Goal: Task Accomplishment & Management: Manage account settings

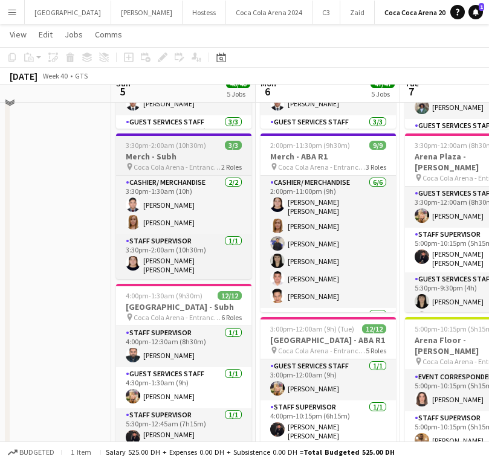
scroll to position [205, 0]
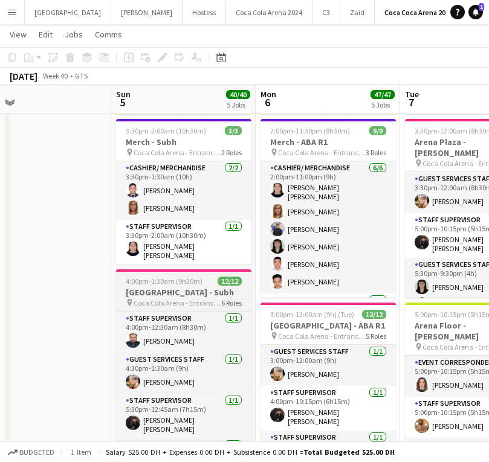
click at [161, 292] on h3 "[GEOGRAPHIC_DATA] - Subh" at bounding box center [183, 292] width 135 height 11
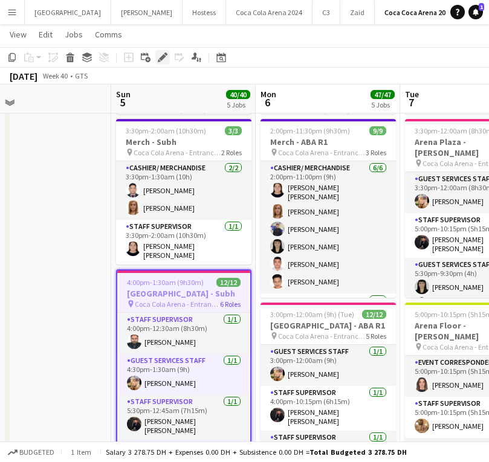
click at [158, 59] on icon "Edit" at bounding box center [163, 58] width 10 height 10
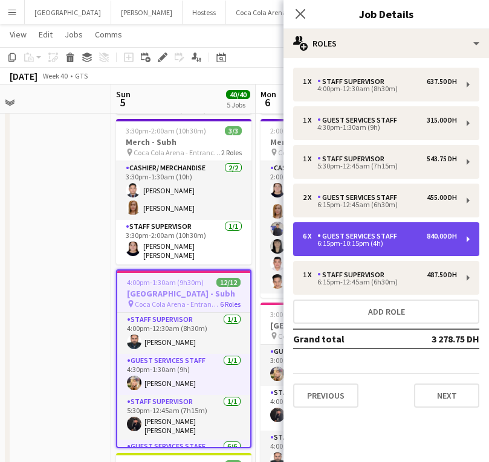
click at [361, 240] on div "Guest Services Staff" at bounding box center [359, 236] width 85 height 8
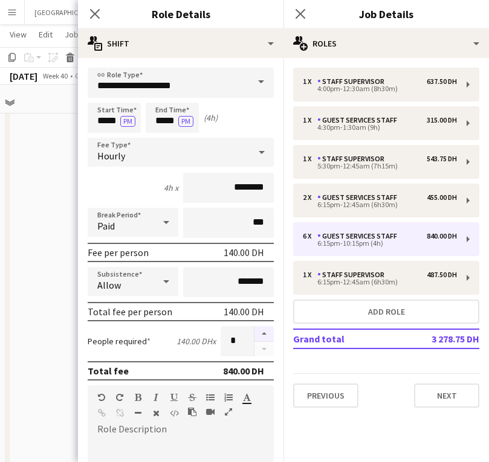
click at [260, 330] on button "button" at bounding box center [263, 334] width 19 height 16
type input "*"
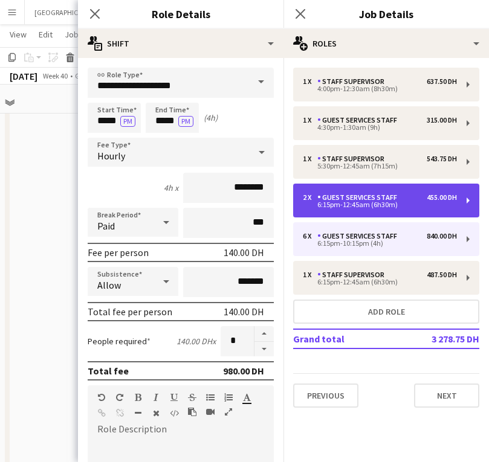
click at [378, 208] on div "6:15pm-12:45am (6h30m)" at bounding box center [380, 205] width 154 height 6
type input "*****"
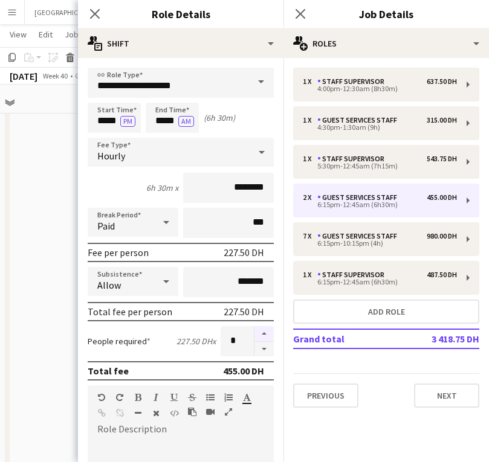
click at [265, 333] on button "button" at bounding box center [263, 334] width 19 height 16
type input "*"
click at [95, 8] on icon "Close pop-in" at bounding box center [94, 13] width 11 height 11
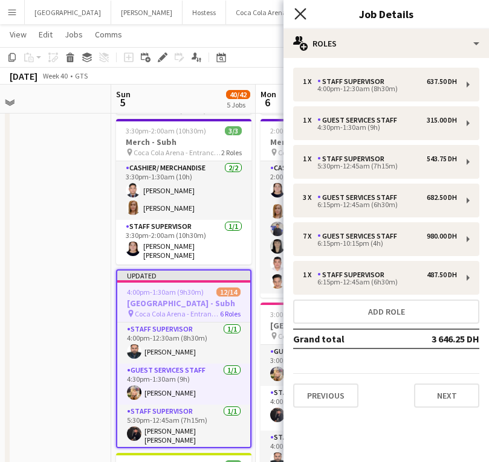
click at [298, 11] on icon at bounding box center [299, 13] width 11 height 11
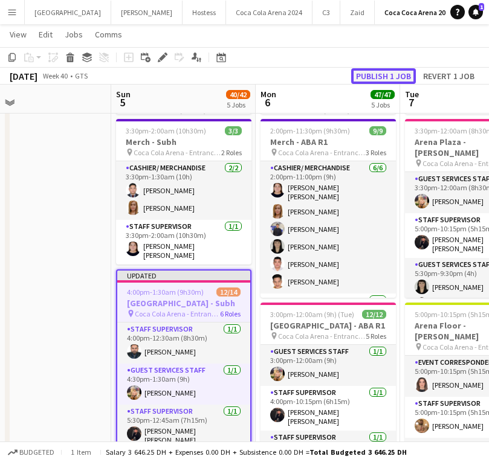
click at [380, 72] on button "Publish 1 job" at bounding box center [383, 76] width 65 height 16
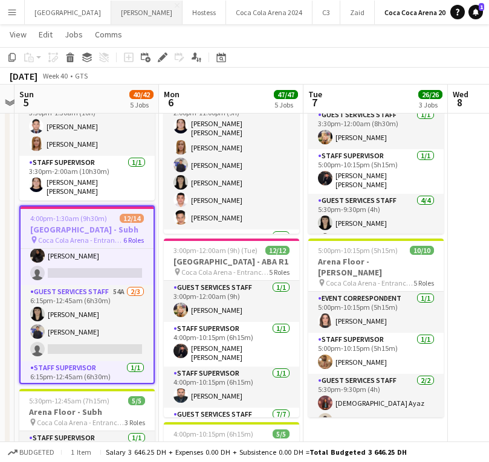
scroll to position [227, 0]
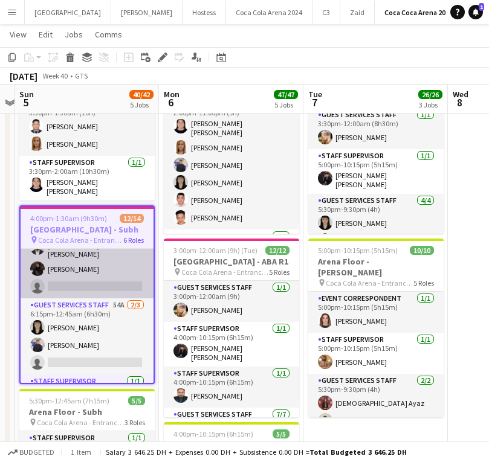
click at [111, 272] on app-card-role "Guest Services Staff 36A [DATE] 6:15pm-10:15pm (4h) [PERSON_NAME] [PERSON_NAME]…" at bounding box center [87, 224] width 133 height 150
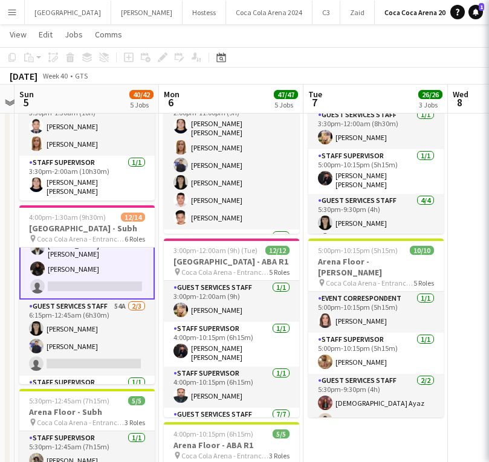
scroll to position [228, 0]
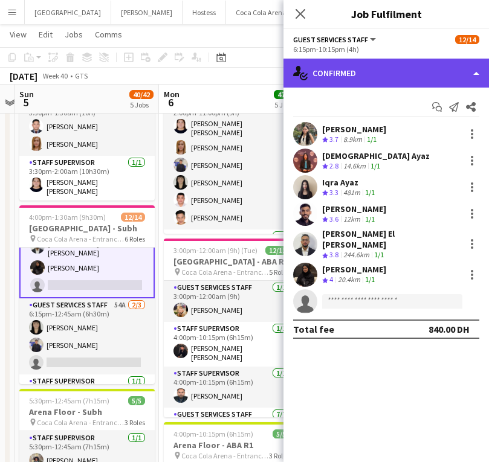
click at [373, 79] on div "single-neutral-actions-check-2 Confirmed" at bounding box center [385, 73] width 205 height 29
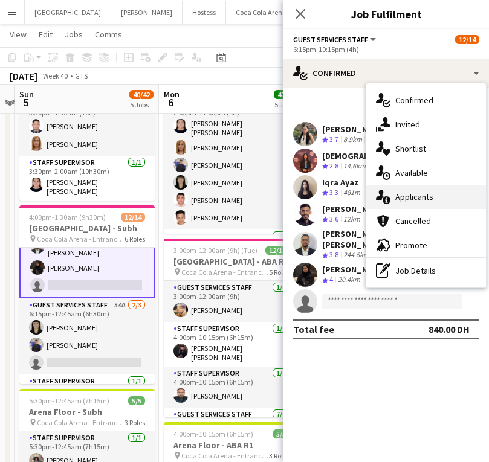
click at [418, 201] on span "Applicants" at bounding box center [414, 197] width 38 height 11
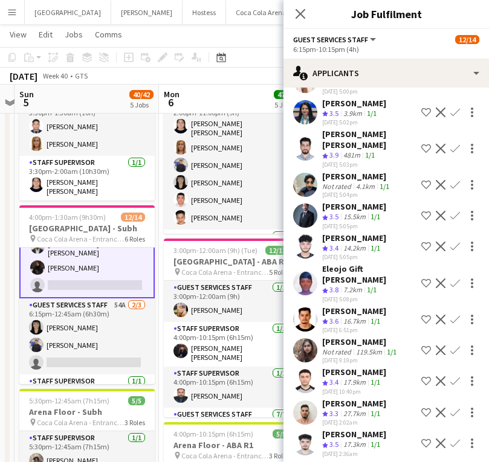
scroll to position [80, 0]
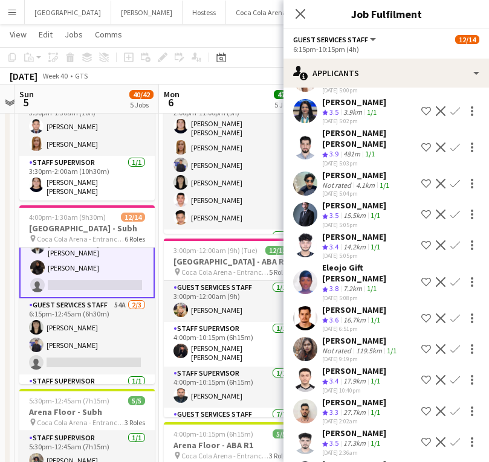
click at [449, 275] on button "Confirm" at bounding box center [455, 282] width 14 height 14
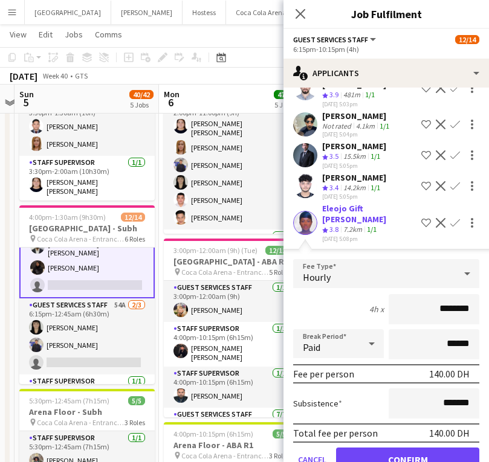
scroll to position [141, 0]
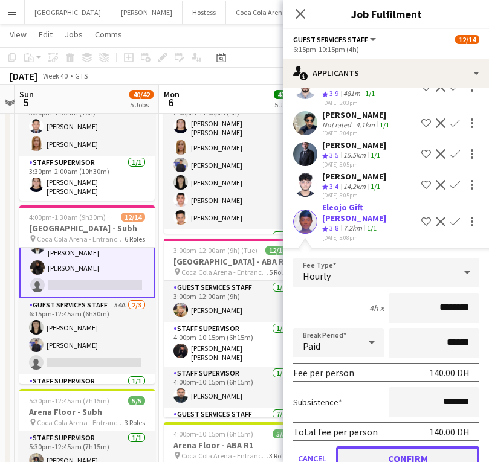
click at [398, 448] on button "Confirm" at bounding box center [407, 458] width 143 height 24
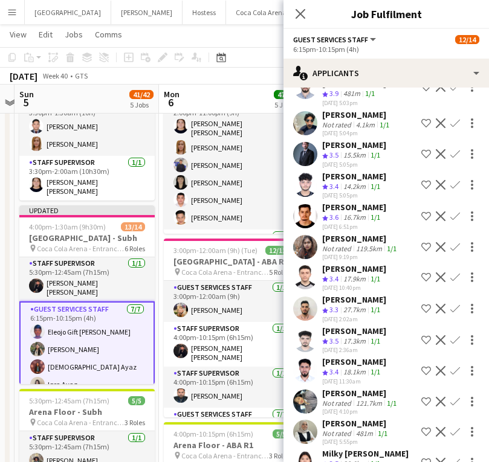
scroll to position [105, 0]
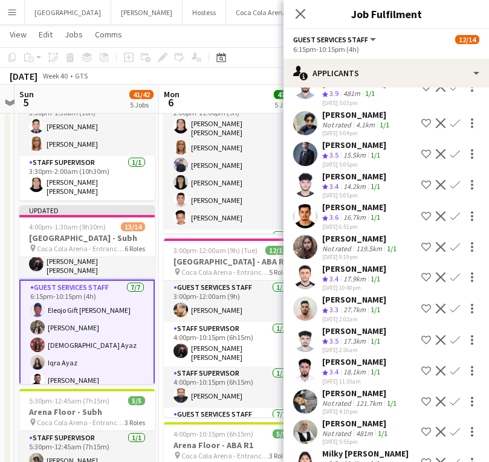
click at [76, 295] on app-card-role "Guest Services Staff [DATE] 6:15pm-10:15pm (4h) Eleojo Gift [PERSON_NAME] Lainn…" at bounding box center [86, 356] width 135 height 152
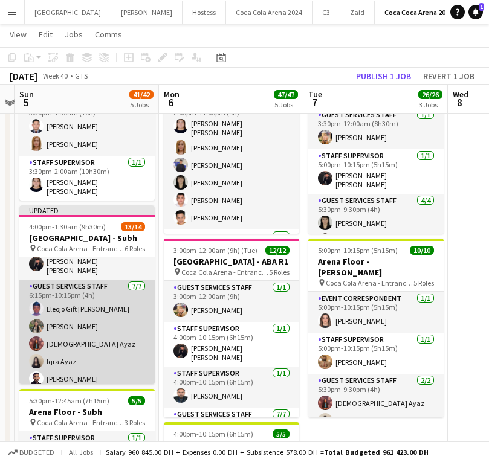
click at [80, 299] on app-card-role "Guest Services Staff [DATE] 6:15pm-10:15pm (4h) Eleojo Gift [PERSON_NAME] Lainn…" at bounding box center [86, 355] width 135 height 150
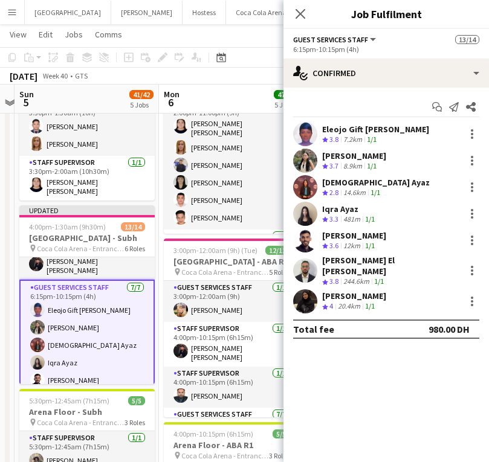
click at [304, 146] on app-user-avatar at bounding box center [305, 134] width 24 height 24
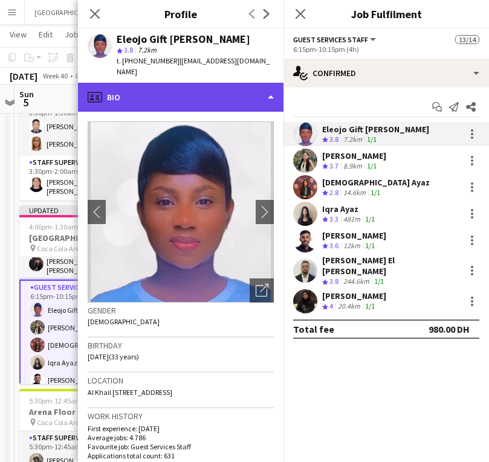
click at [188, 87] on div "profile Bio" at bounding box center [180, 97] width 205 height 29
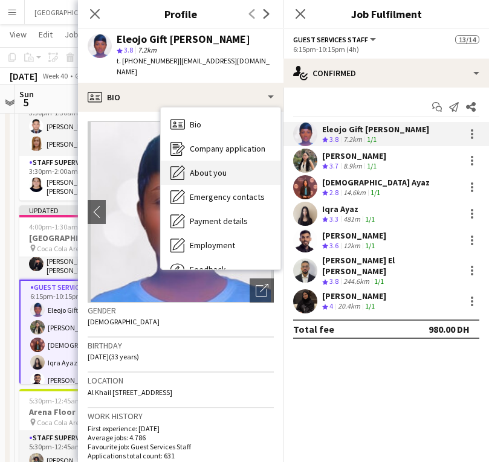
click at [219, 167] on span "About you" at bounding box center [208, 172] width 37 height 11
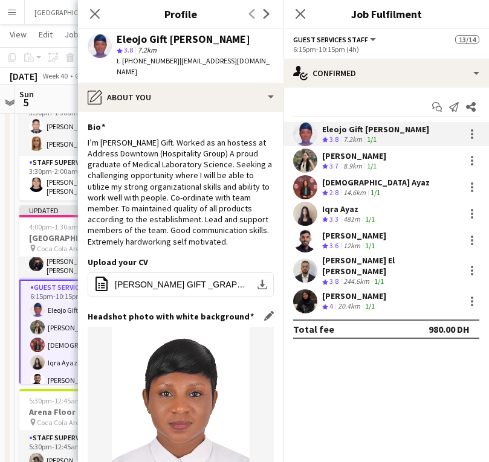
scroll to position [222, 0]
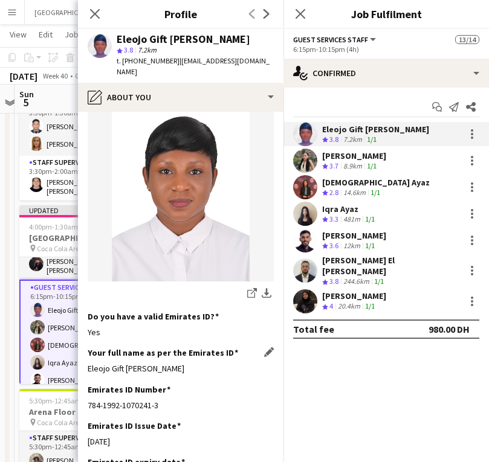
drag, startPoint x: 86, startPoint y: 356, endPoint x: 170, endPoint y: 358, distance: 84.6
click at [170, 358] on app-section-data-types "Bio Edit this field I’m [PERSON_NAME] Gift. Worked as an hostess at Address Dow…" at bounding box center [180, 287] width 205 height 350
copy div "Eleojo Gift [PERSON_NAME]"
click at [95, 12] on icon "Close pop-in" at bounding box center [94, 13] width 11 height 11
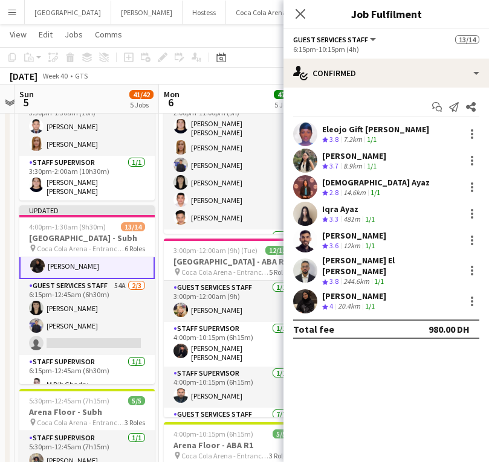
scroll to position [262, 0]
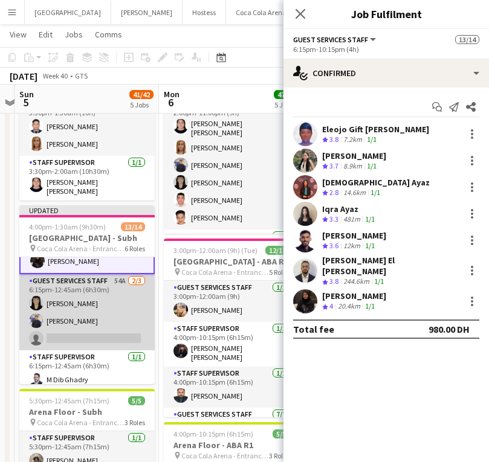
click at [95, 328] on app-card-role "Guest Services Staff 54A [DATE] 6:15pm-12:45am (6h30m) [PERSON_NAME] [PERSON_NA…" at bounding box center [86, 312] width 135 height 76
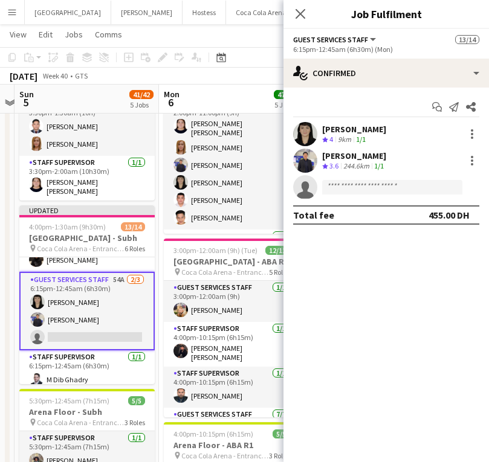
scroll to position [261, 0]
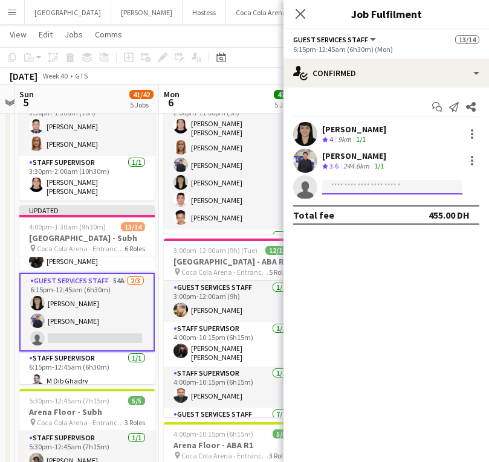
click at [354, 191] on input at bounding box center [392, 187] width 140 height 14
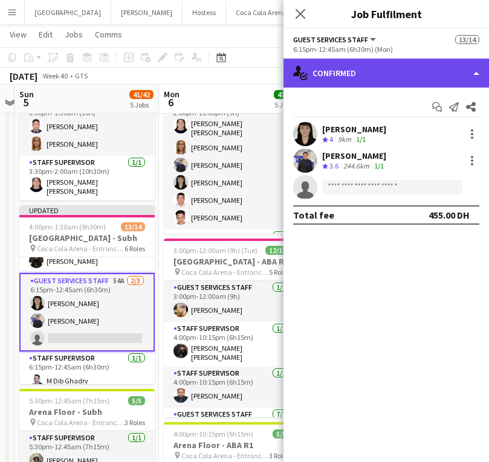
click at [355, 83] on div "single-neutral-actions-check-2 Confirmed" at bounding box center [385, 73] width 205 height 29
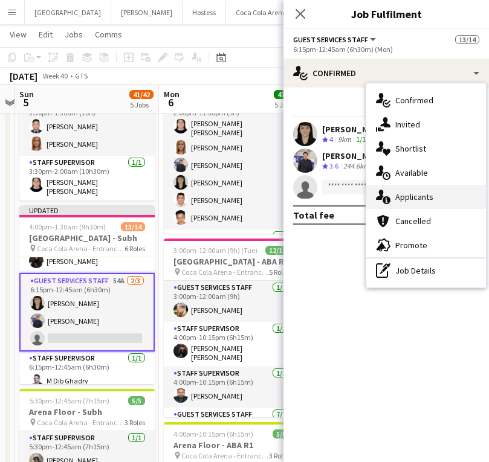
click at [420, 193] on span "Applicants" at bounding box center [414, 197] width 38 height 11
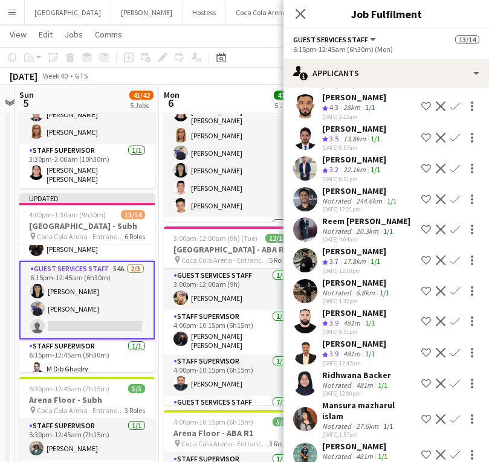
scroll to position [282, 0]
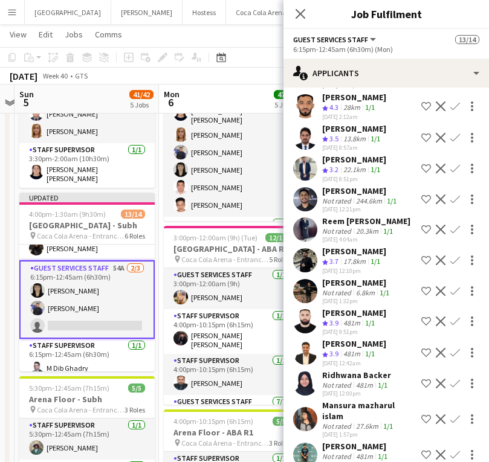
click at [452, 348] on app-icon "Confirm" at bounding box center [455, 353] width 10 height 10
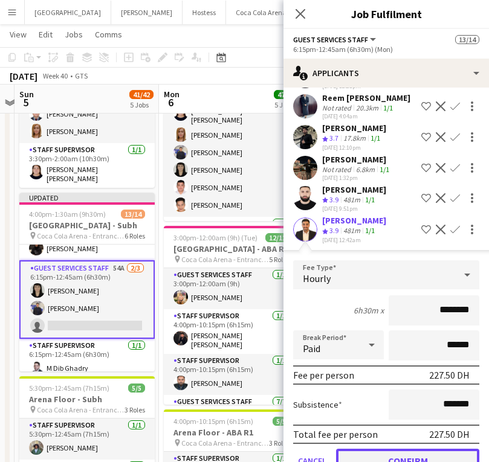
click at [390, 449] on button "Confirm" at bounding box center [407, 461] width 143 height 24
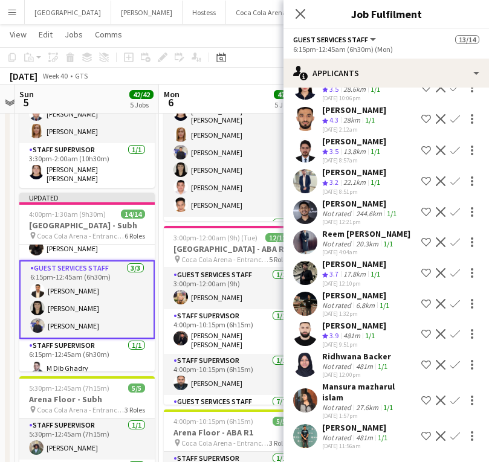
scroll to position [777, 0]
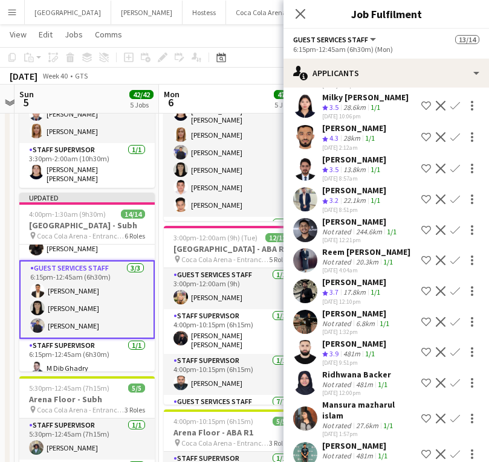
click at [73, 284] on app-card-role "Guest Services Staff [DATE] 6:15pm-12:45am (6h30m) Abdullah Aburjeilah [PERSON_…" at bounding box center [86, 299] width 135 height 79
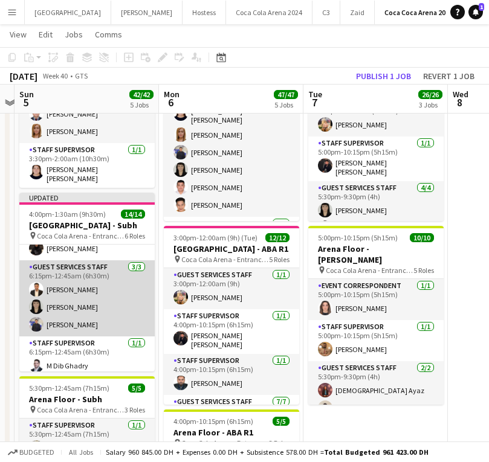
scroll to position [260, 0]
click at [94, 284] on app-card-role "Guest Services Staff [DATE] 6:15pm-12:45am (6h30m) Abdullah Aburjeilah [PERSON_…" at bounding box center [86, 300] width 135 height 76
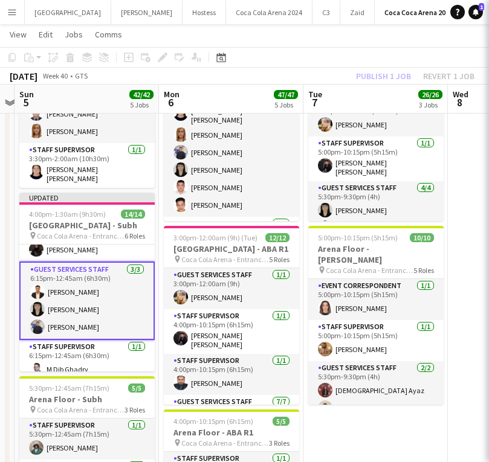
scroll to position [261, 0]
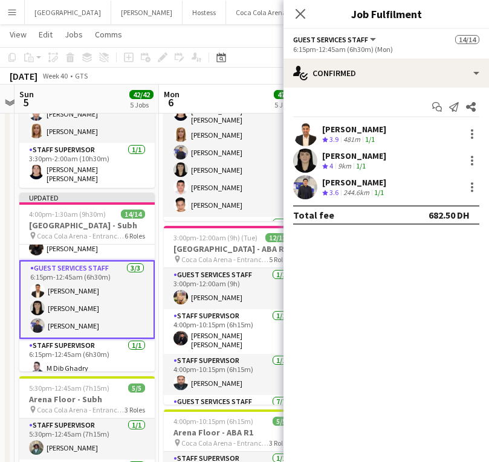
click at [314, 128] on app-user-avatar at bounding box center [305, 134] width 24 height 24
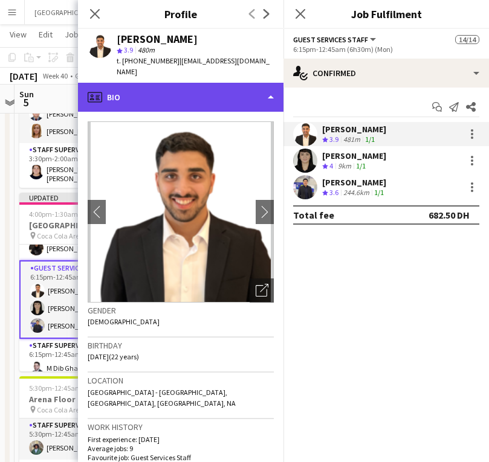
click at [152, 83] on div "profile Bio" at bounding box center [180, 97] width 205 height 29
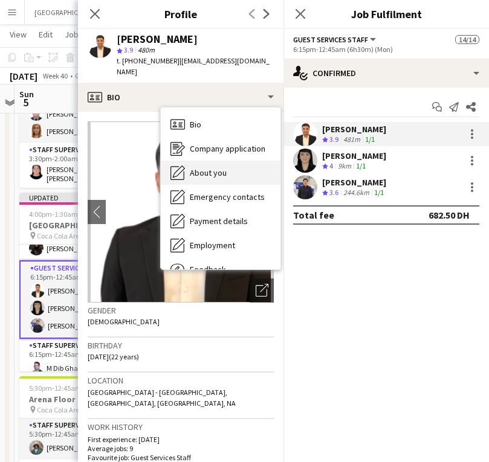
click at [205, 167] on span "About you" at bounding box center [208, 172] width 37 height 11
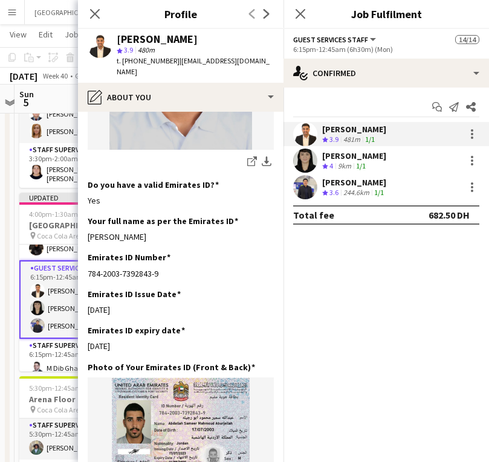
scroll to position [367, 0]
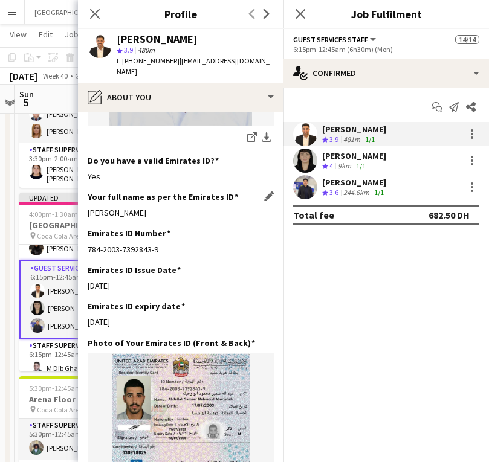
drag, startPoint x: 86, startPoint y: 192, endPoint x: 216, endPoint y: 192, distance: 129.9
click at [216, 192] on app-section-data-types "Bio Edit this field I am a driven and adaptable professional excelling in fast-…" at bounding box center [180, 287] width 205 height 350
copy div "[PERSON_NAME]"
click at [89, 13] on app-icon "Close pop-in" at bounding box center [95, 14] width 18 height 18
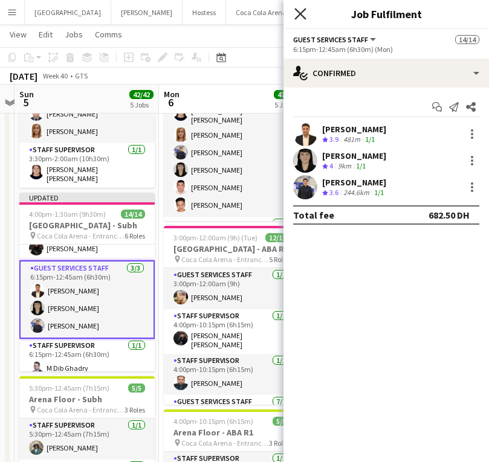
click at [299, 12] on icon at bounding box center [299, 13] width 11 height 11
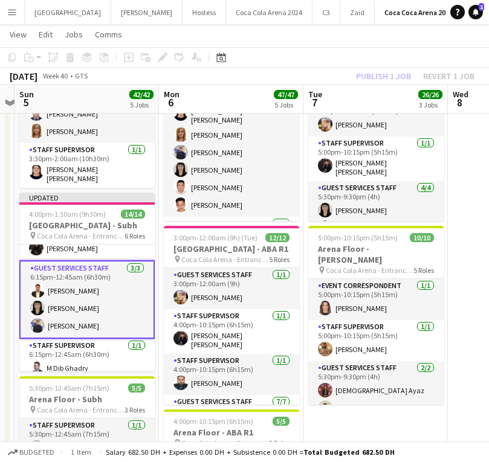
click at [385, 74] on div "Publish 1 job Revert 1 job" at bounding box center [414, 76] width 147 height 16
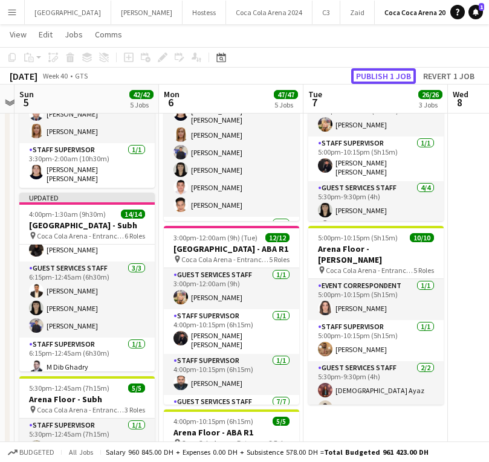
click at [385, 74] on button "Publish 1 job" at bounding box center [383, 76] width 65 height 16
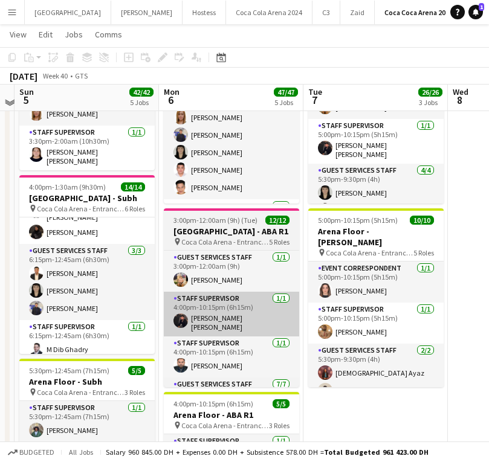
scroll to position [295, 0]
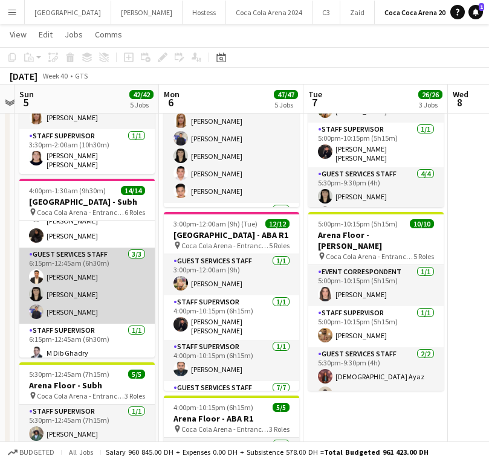
click at [83, 283] on app-card-role "Guest Services Staff [DATE] 6:15pm-12:45am (6h30m) Abdullah Aburjeilah [PERSON_…" at bounding box center [86, 286] width 135 height 76
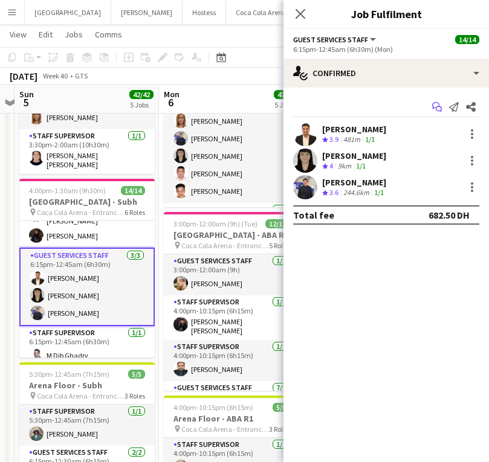
click at [434, 107] on icon "Start chat" at bounding box center [437, 107] width 10 height 10
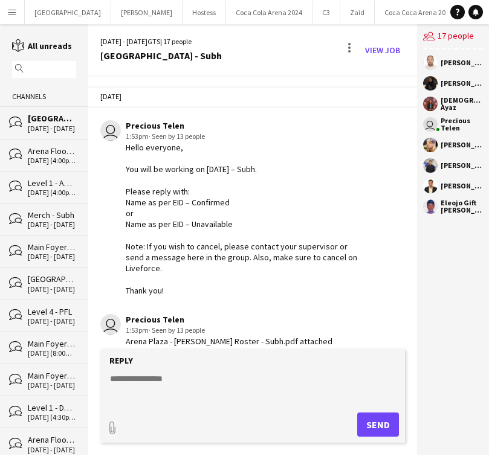
scroll to position [1041, 0]
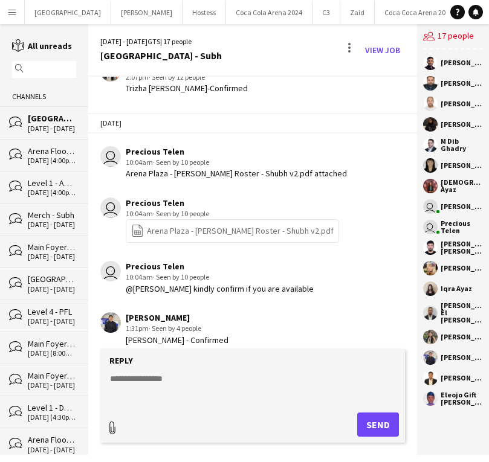
type input "**********"
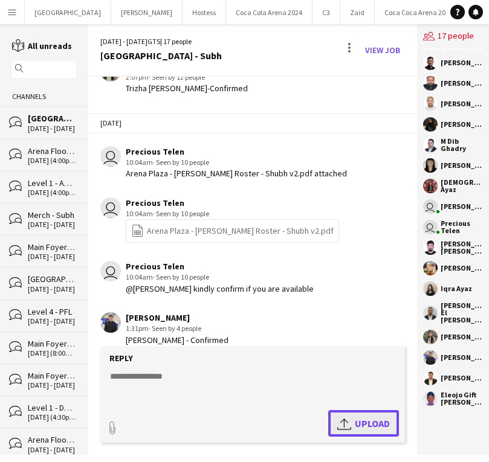
click at [359, 423] on span "Upload Upload" at bounding box center [363, 423] width 53 height 14
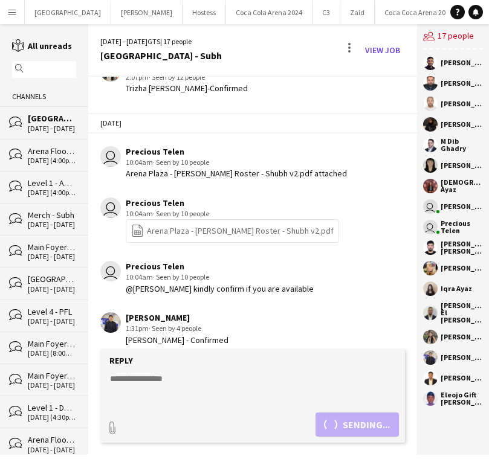
scroll to position [1093, 0]
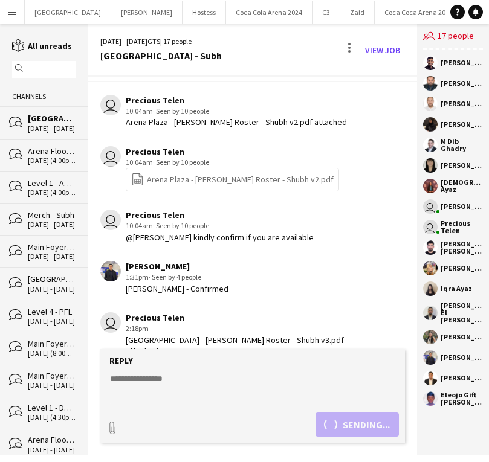
click at [227, 380] on textarea at bounding box center [255, 388] width 292 height 31
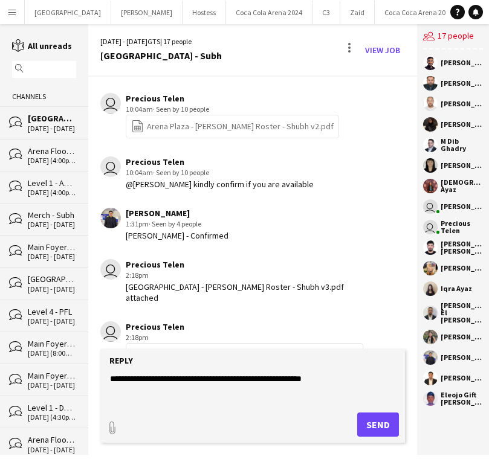
type textarea "**********"
click at [373, 422] on button "Send" at bounding box center [378, 425] width 42 height 24
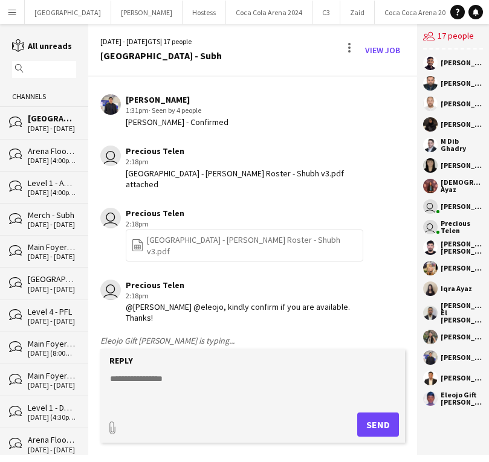
scroll to position [1311, 0]
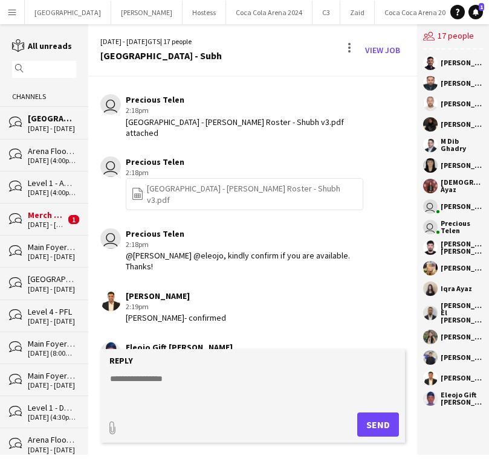
click at [35, 231] on div "bubbles Merch - Subh [DATE] - [DATE] 1" at bounding box center [44, 219] width 88 height 32
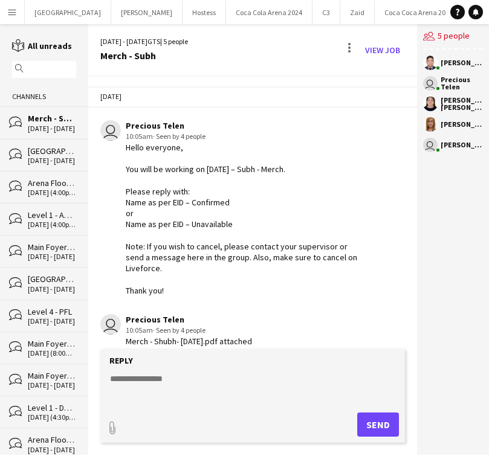
scroll to position [231, 0]
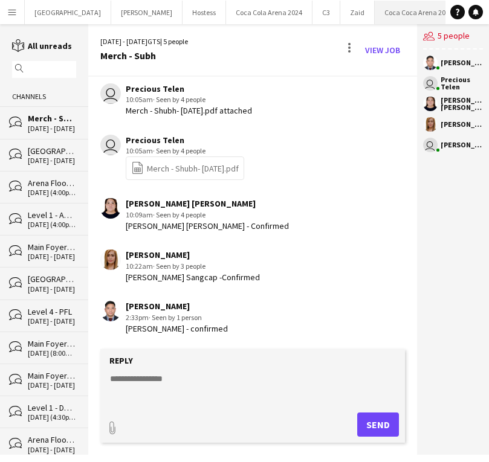
click at [375, 14] on button "[GEOGRAPHIC_DATA] 2025 Close" at bounding box center [419, 13] width 88 height 24
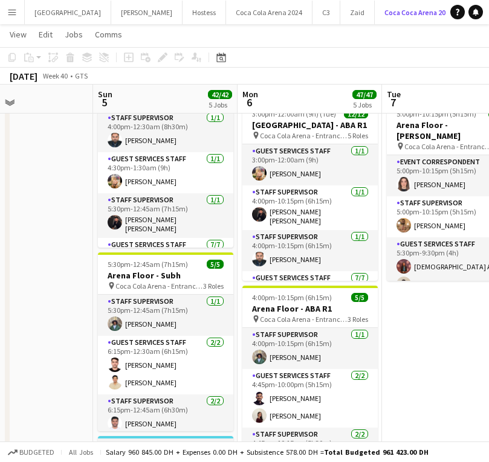
scroll to position [416, 0]
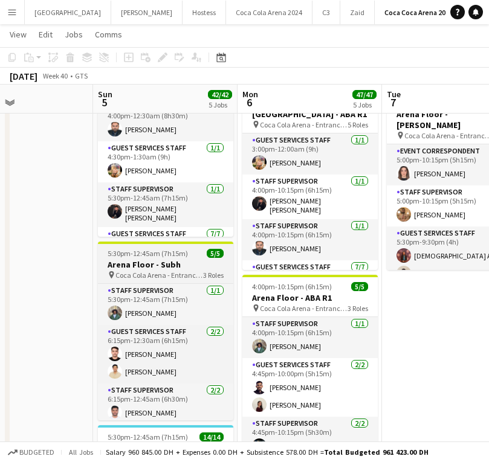
click at [159, 261] on h3 "Arena Floor - Subh" at bounding box center [165, 264] width 135 height 11
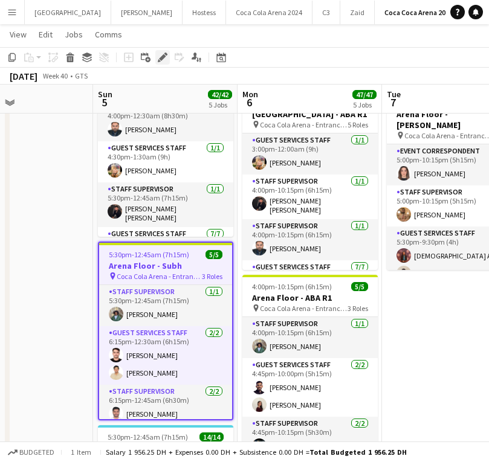
click at [159, 59] on icon "Edit" at bounding box center [163, 58] width 10 height 10
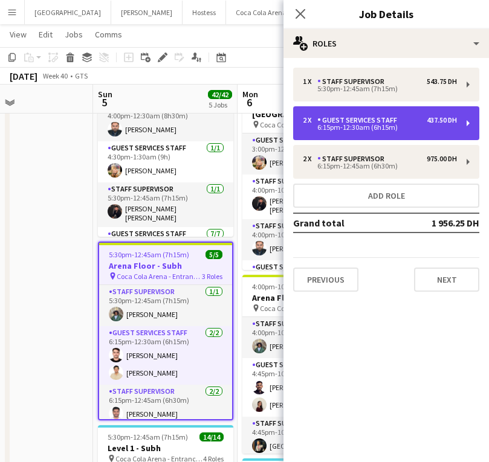
click at [362, 124] on div "6:15pm-12:30am (6h15m)" at bounding box center [380, 127] width 154 height 6
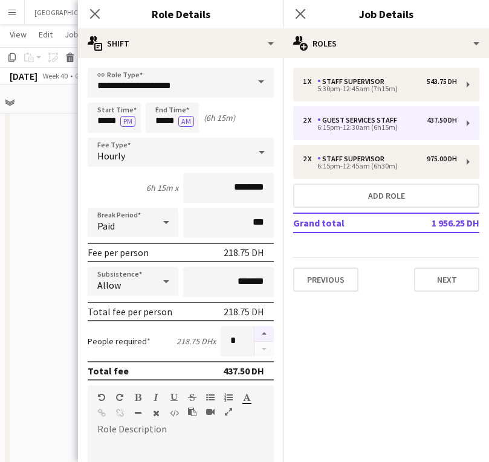
click at [266, 332] on button "button" at bounding box center [263, 334] width 19 height 16
type input "*"
click at [95, 9] on icon "Close pop-in" at bounding box center [94, 13] width 11 height 11
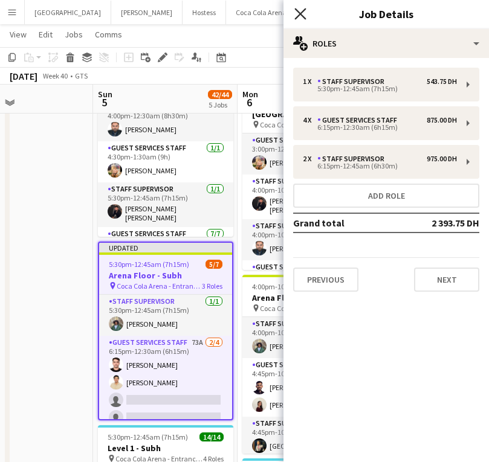
click at [301, 10] on icon "Close pop-in" at bounding box center [299, 13] width 11 height 11
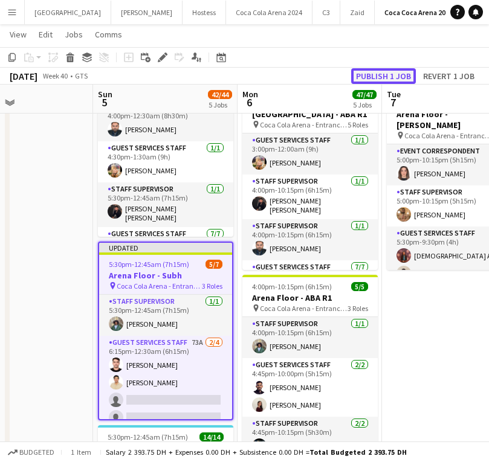
click at [386, 77] on button "Publish 1 job" at bounding box center [383, 76] width 65 height 16
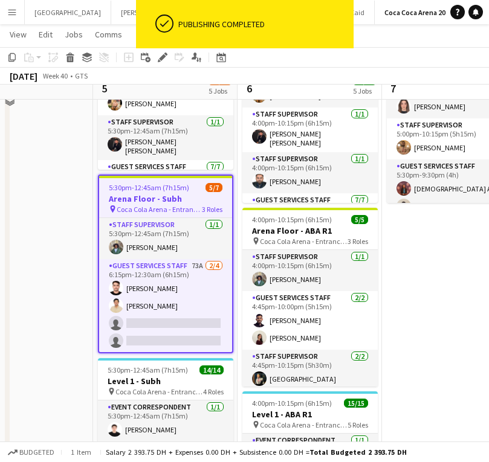
scroll to position [497, 0]
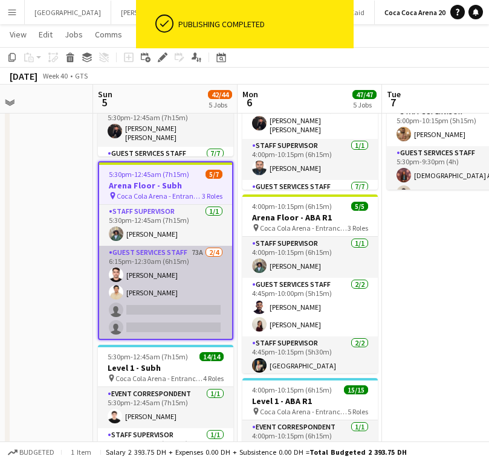
click at [182, 308] on app-card-role "Guest Services Staff 73A [DATE] 6:15pm-12:30am (6h15m) [PERSON_NAME] [PERSON_NA…" at bounding box center [165, 293] width 133 height 94
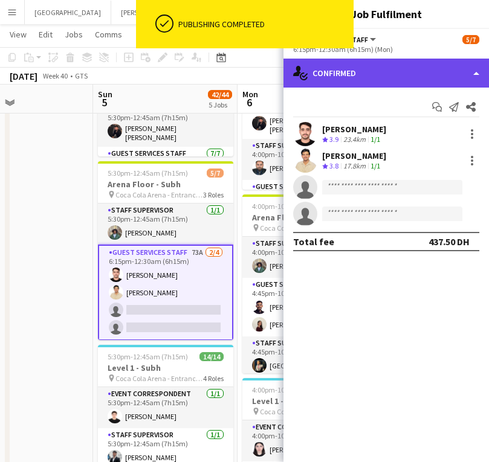
click at [388, 71] on div "single-neutral-actions-check-2 Confirmed" at bounding box center [385, 73] width 205 height 29
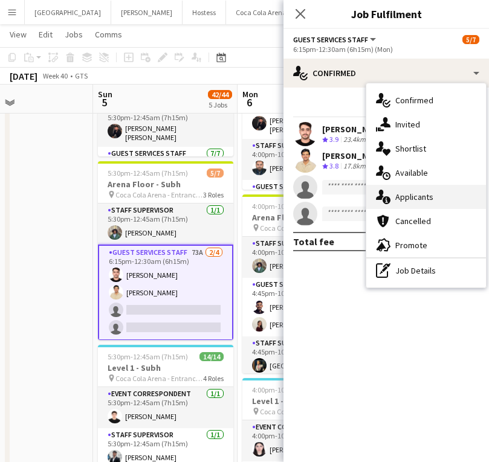
click at [415, 201] on span "Applicants" at bounding box center [414, 197] width 38 height 11
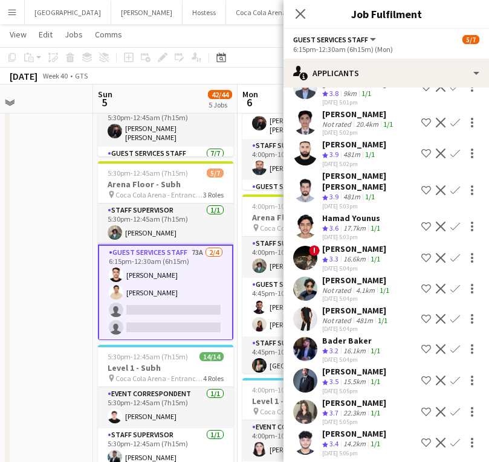
scroll to position [118, 0]
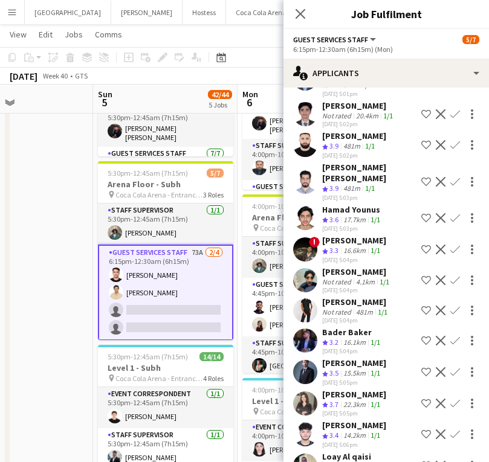
click at [457, 245] on app-icon "Confirm" at bounding box center [455, 250] width 10 height 10
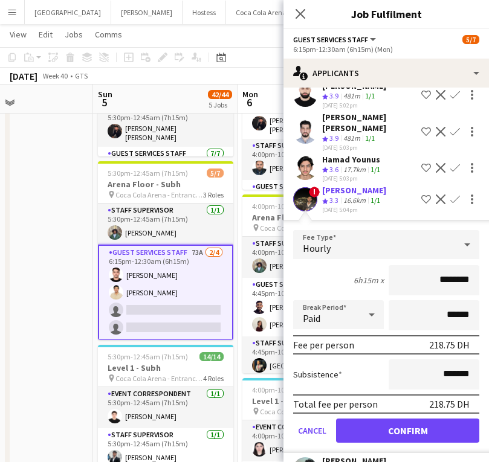
scroll to position [202, 0]
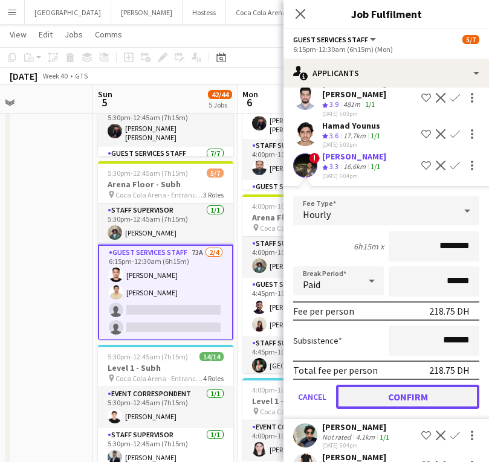
click at [397, 385] on button "Confirm" at bounding box center [407, 397] width 143 height 24
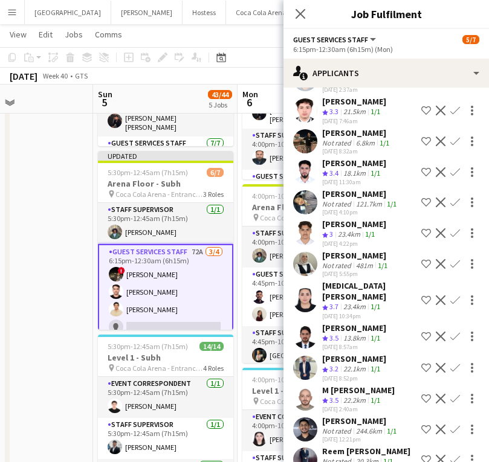
scroll to position [1029, 0]
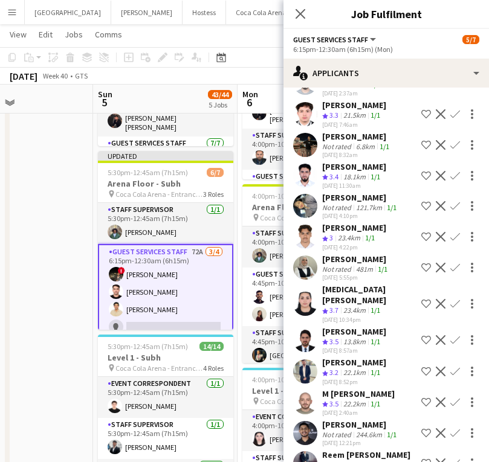
click at [451, 299] on app-icon "Confirm" at bounding box center [455, 304] width 10 height 10
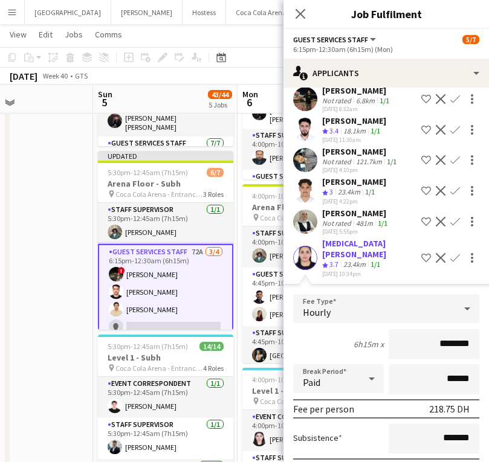
scroll to position [1130, 0]
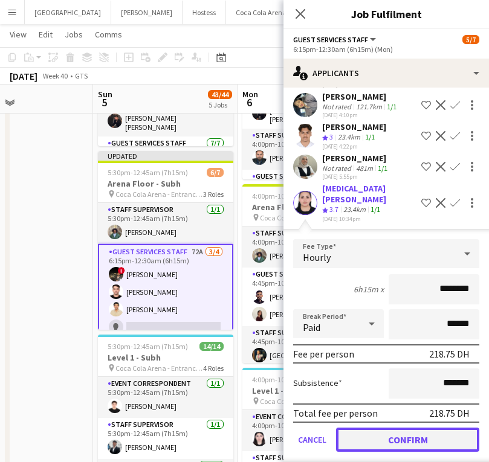
click at [414, 428] on button "Confirm" at bounding box center [407, 440] width 143 height 24
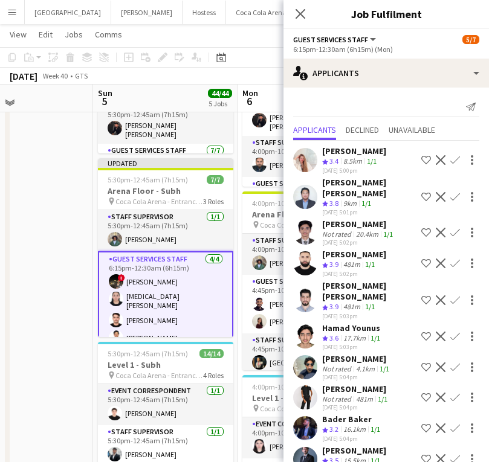
scroll to position [496, 0]
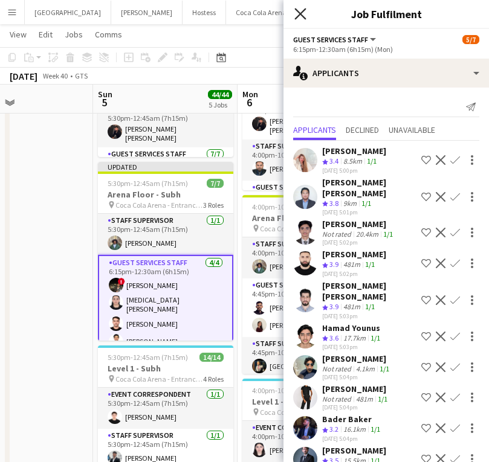
click at [298, 18] on icon "Close pop-in" at bounding box center [299, 13] width 11 height 11
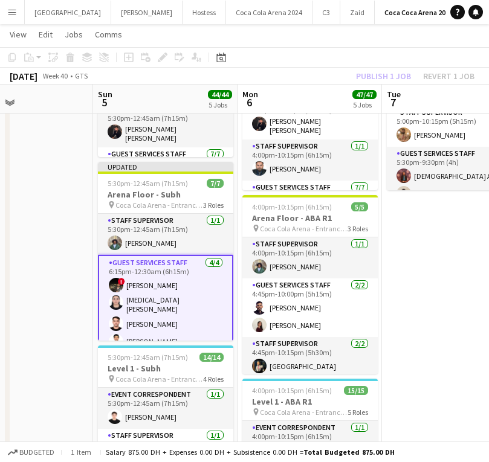
click at [364, 74] on div "Publish 1 job Revert 1 job" at bounding box center [414, 76] width 147 height 16
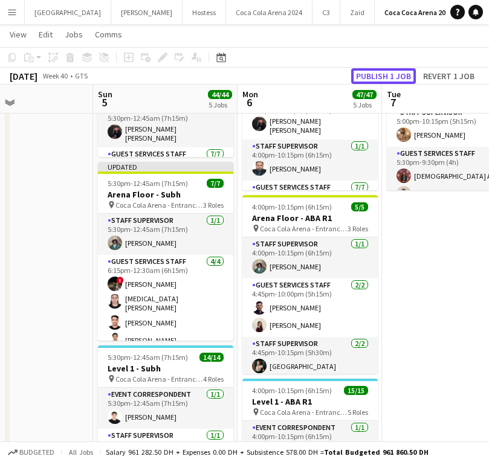
click at [364, 74] on button "Publish 1 job" at bounding box center [383, 76] width 65 height 16
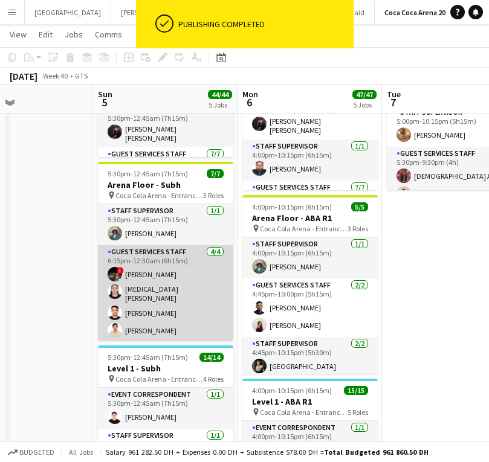
click at [140, 280] on app-card-role "Guest Services Staff [DATE] 6:15pm-12:30am (6h15m) ! [PERSON_NAME] Elboghdady […" at bounding box center [165, 293] width 135 height 97
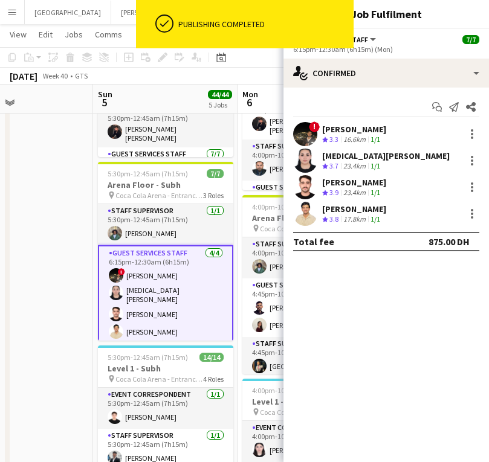
click at [303, 134] on app-user-avatar at bounding box center [305, 134] width 24 height 24
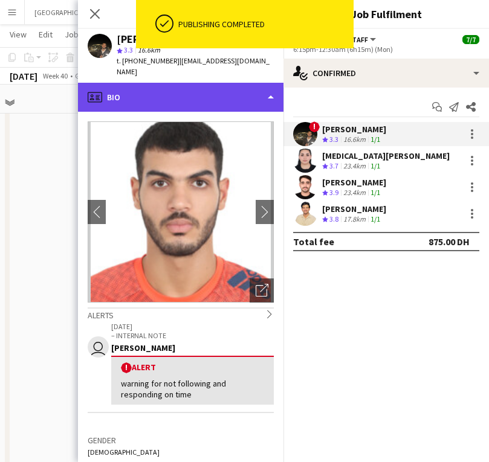
click at [156, 83] on div "profile Bio" at bounding box center [180, 97] width 205 height 29
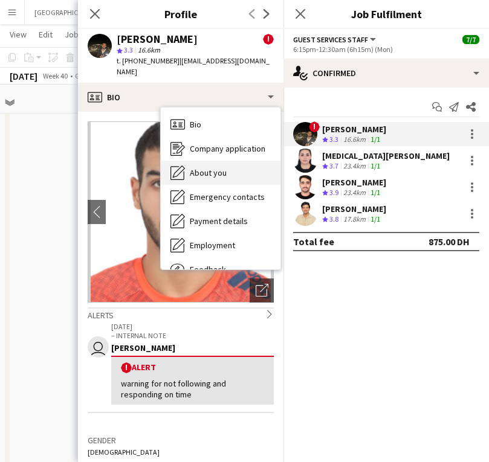
click at [206, 167] on span "About you" at bounding box center [208, 172] width 37 height 11
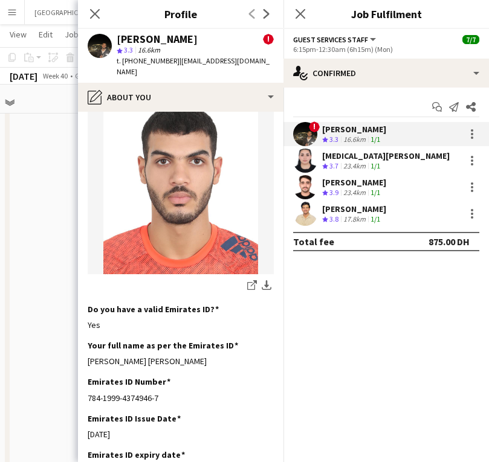
scroll to position [211, 0]
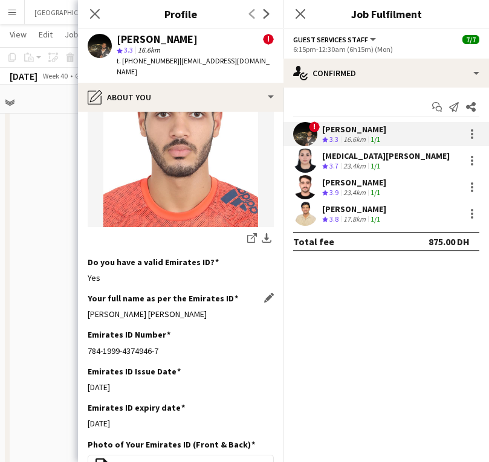
drag, startPoint x: 86, startPoint y: 307, endPoint x: 240, endPoint y: 306, distance: 154.1
click at [240, 306] on app-section-data-types "Bio Edit this field I gained various knowledge and experience through out my wo…" at bounding box center [180, 287] width 205 height 350
copy div "[PERSON_NAME] [PERSON_NAME]"
click at [307, 159] on app-user-avatar at bounding box center [305, 161] width 24 height 24
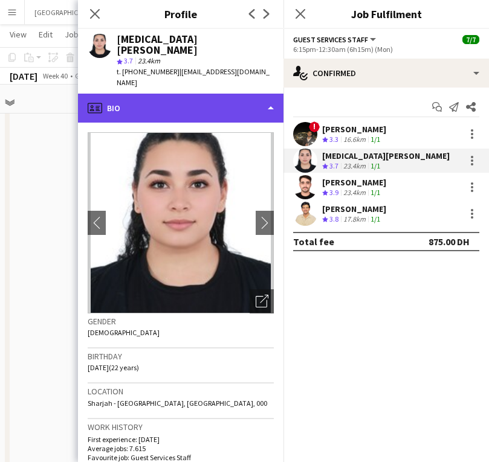
click at [165, 94] on div "profile Bio" at bounding box center [180, 108] width 205 height 29
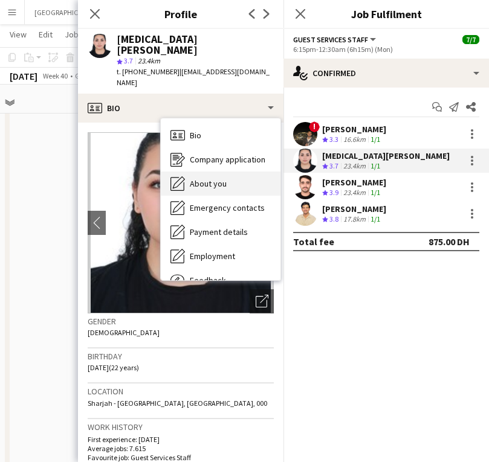
click at [193, 172] on div "About you About you" at bounding box center [221, 184] width 120 height 24
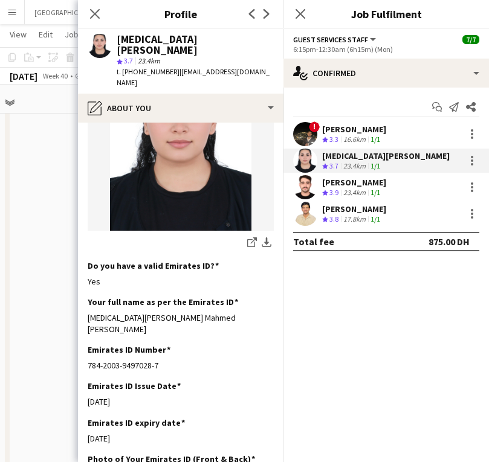
scroll to position [248, 0]
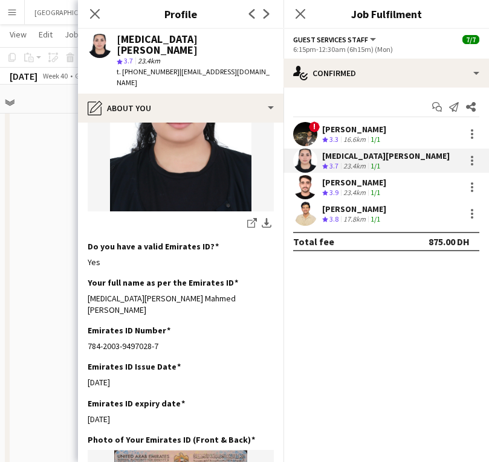
drag, startPoint x: 89, startPoint y: 274, endPoint x: 286, endPoint y: 274, distance: 196.9
click at [286, 274] on body "Menu Boards Boards Boards All jobs Status Workforce Workforce My Workforce Recr…" at bounding box center [244, 292] width 489 height 1577
click at [174, 293] on div "[MEDICAL_DATA][PERSON_NAME] Mahmed [PERSON_NAME]" at bounding box center [181, 304] width 186 height 22
drag, startPoint x: 87, startPoint y: 276, endPoint x: 260, endPoint y: 277, distance: 172.8
click at [260, 277] on app-section-data-types "Bio Edit this field I am a very active and ambitious person I am looking forwar…" at bounding box center [180, 293] width 205 height 340
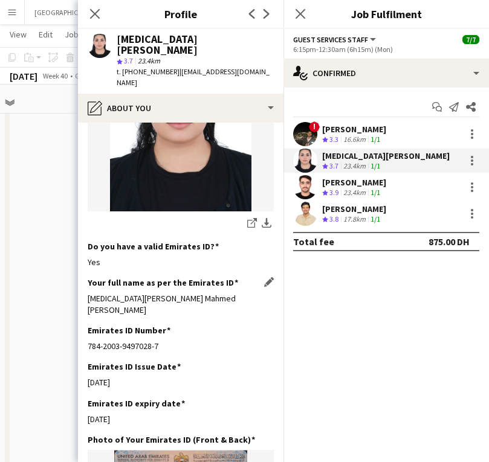
copy div "[MEDICAL_DATA][PERSON_NAME] Mahmed [PERSON_NAME]"
click at [95, 19] on app-icon "Close pop-in" at bounding box center [95, 14] width 18 height 18
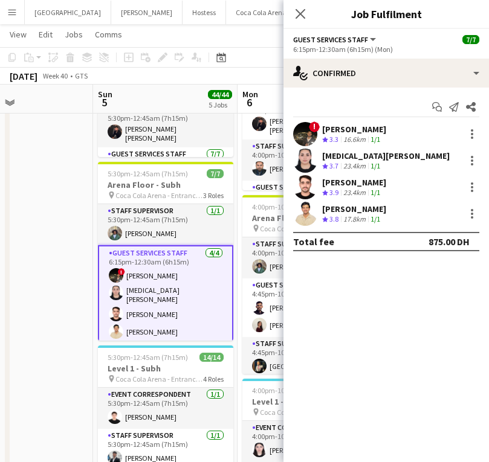
click at [297, 24] on div "Close pop-in" at bounding box center [300, 14] width 34 height 28
click at [300, 21] on app-icon "Close pop-in" at bounding box center [301, 14] width 18 height 18
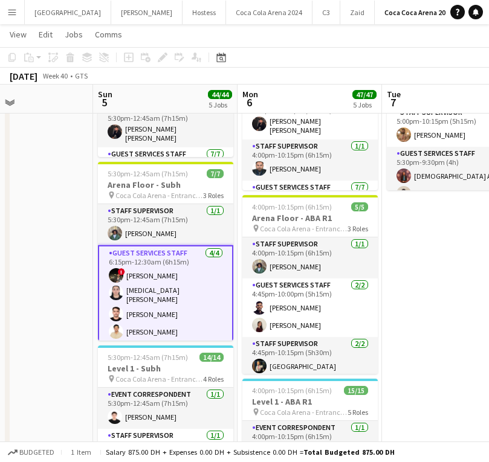
click at [175, 280] on app-card-role "Guest Services Staff [DATE] 6:15pm-12:30am (6h15m) ! [PERSON_NAME] Elboghdady […" at bounding box center [165, 295] width 135 height 100
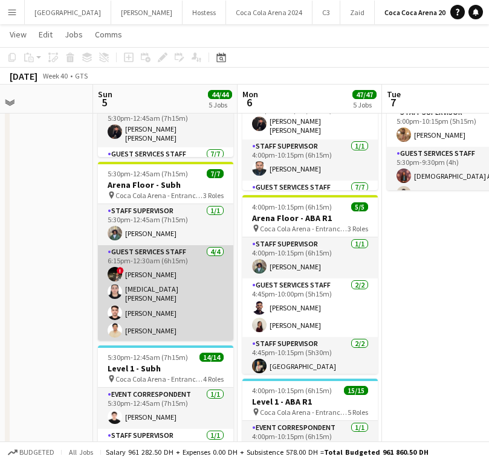
click at [169, 293] on app-card-role "Guest Services Staff [DATE] 6:15pm-12:30am (6h15m) ! [PERSON_NAME] Elboghdady […" at bounding box center [165, 293] width 135 height 97
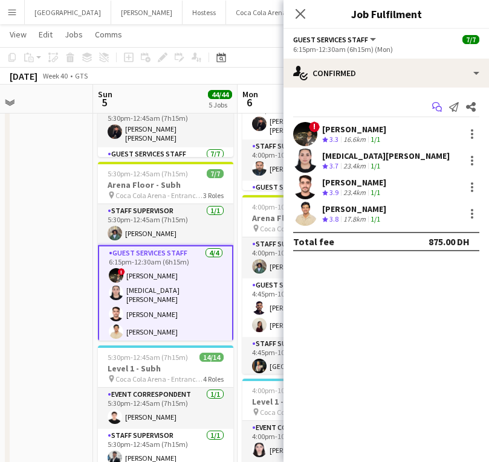
click at [432, 103] on icon "Start chat" at bounding box center [437, 107] width 10 height 10
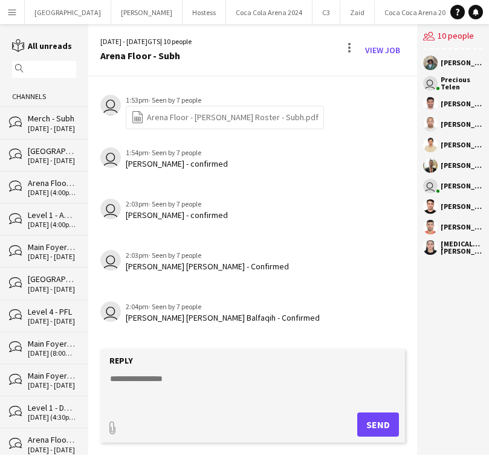
scroll to position [271, 0]
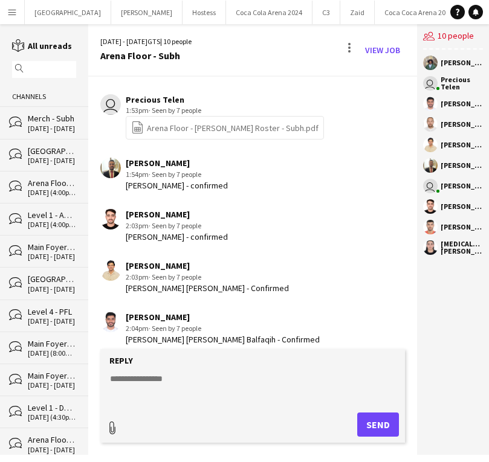
type input "**********"
click at [372, 462] on div "Menu Boards Boards Boards All jobs Status Workforce Workforce My Workforce Recr…" at bounding box center [244, 231] width 489 height 462
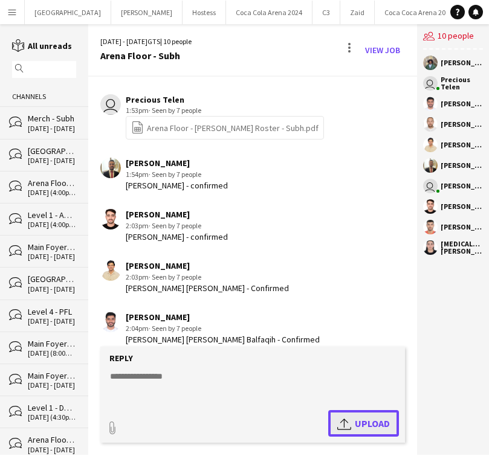
click at [356, 423] on span "Upload Upload" at bounding box center [363, 423] width 53 height 14
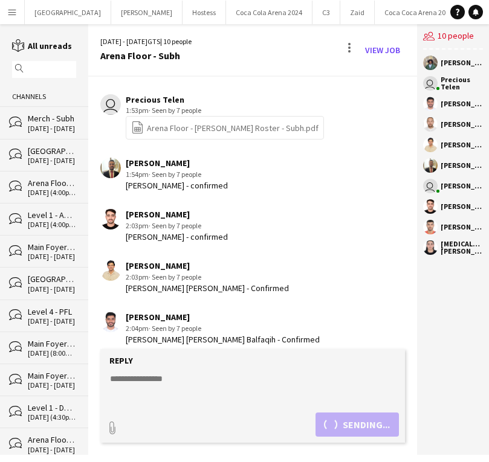
scroll to position [356, 0]
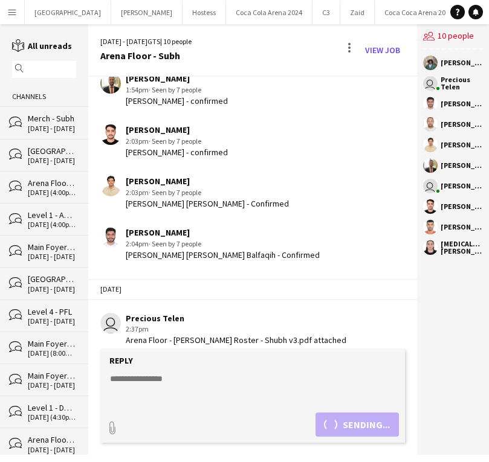
click at [196, 378] on textarea at bounding box center [255, 388] width 292 height 31
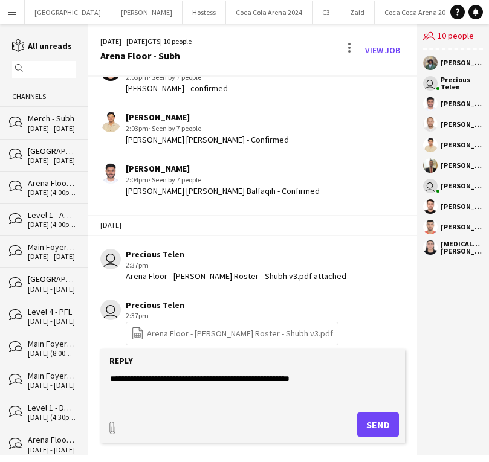
type textarea "**********"
click at [388, 421] on button "Send" at bounding box center [378, 425] width 42 height 24
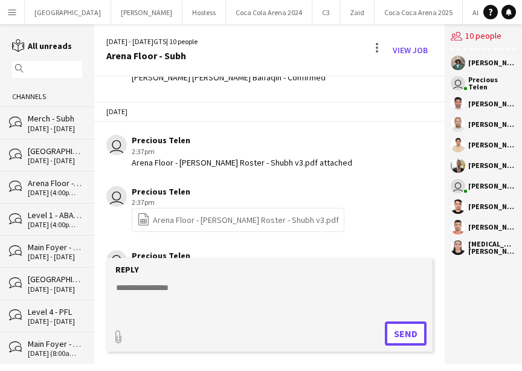
scroll to position [614, 0]
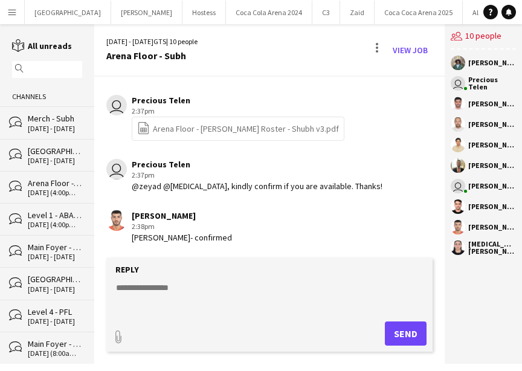
click at [382, 209] on app-chat-message "[PERSON_NAME] 2:38pm [PERSON_NAME]- confirmed" at bounding box center [269, 226] width 351 height 45
